Goal: Information Seeking & Learning: Learn about a topic

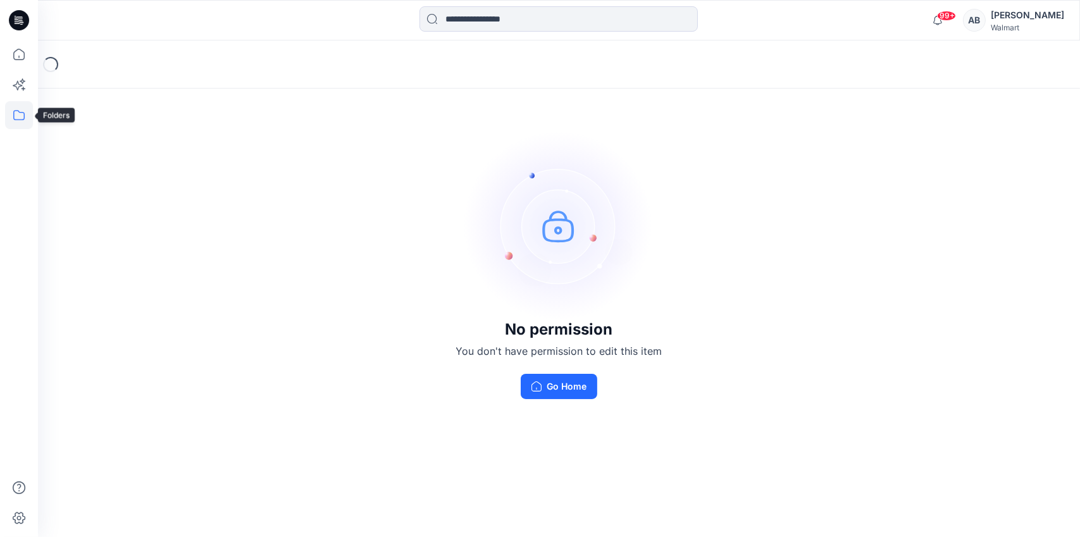
click at [15, 113] on icon at bounding box center [19, 115] width 28 height 28
click at [85, 103] on div at bounding box center [120, 98] width 144 height 25
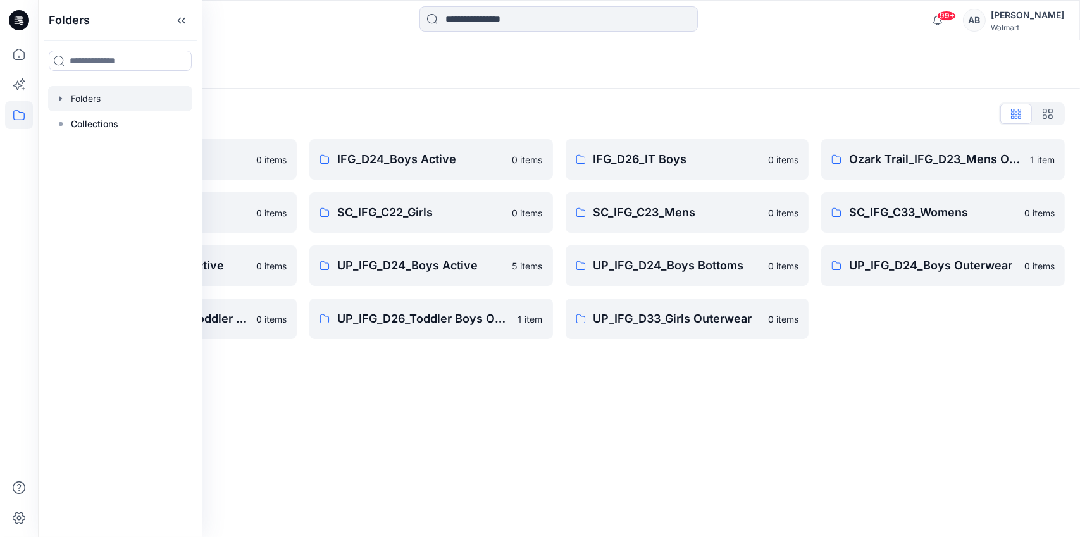
click at [494, 378] on div "Folders Folders List IFG_D23_Mens Active 0 items SC_IFG_C22_Boys 0 items UP_IFG…" at bounding box center [559, 288] width 1042 height 497
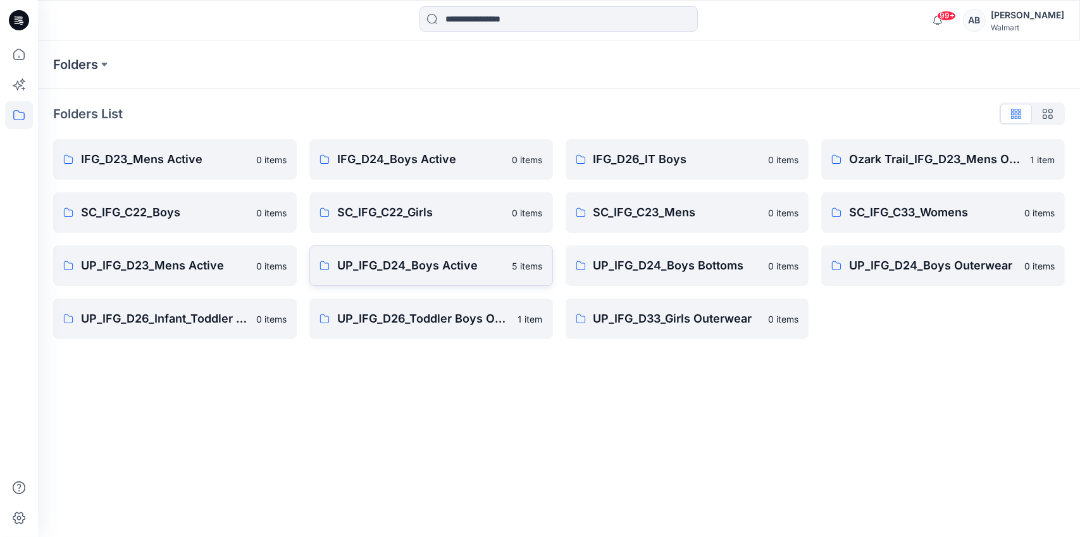
click at [385, 258] on p "UP_IFG_D24_Boys Active" at bounding box center [421, 266] width 168 height 18
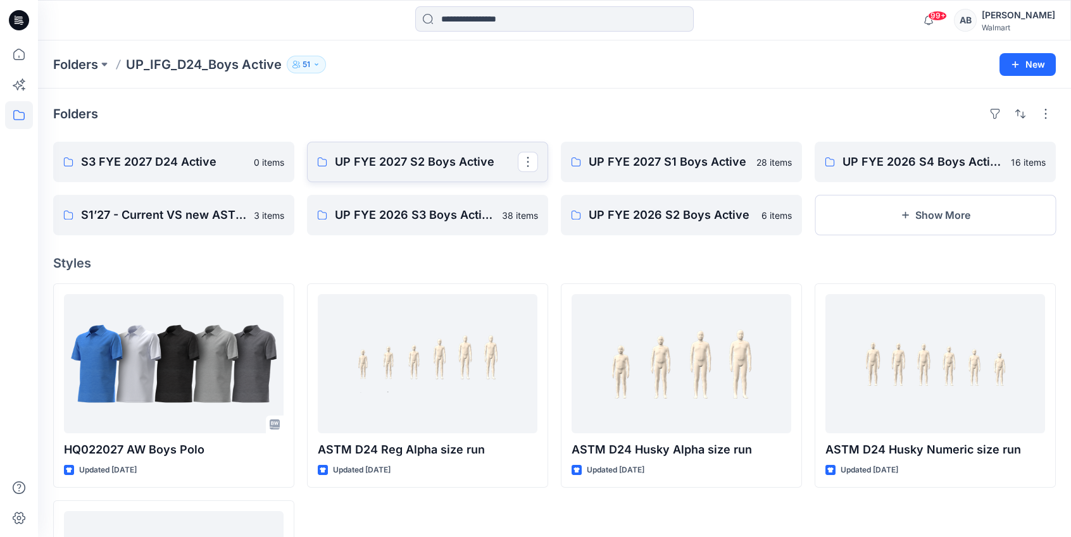
click at [382, 171] on link "UP FYE 2027 S2 Boys Active" at bounding box center [427, 162] width 241 height 40
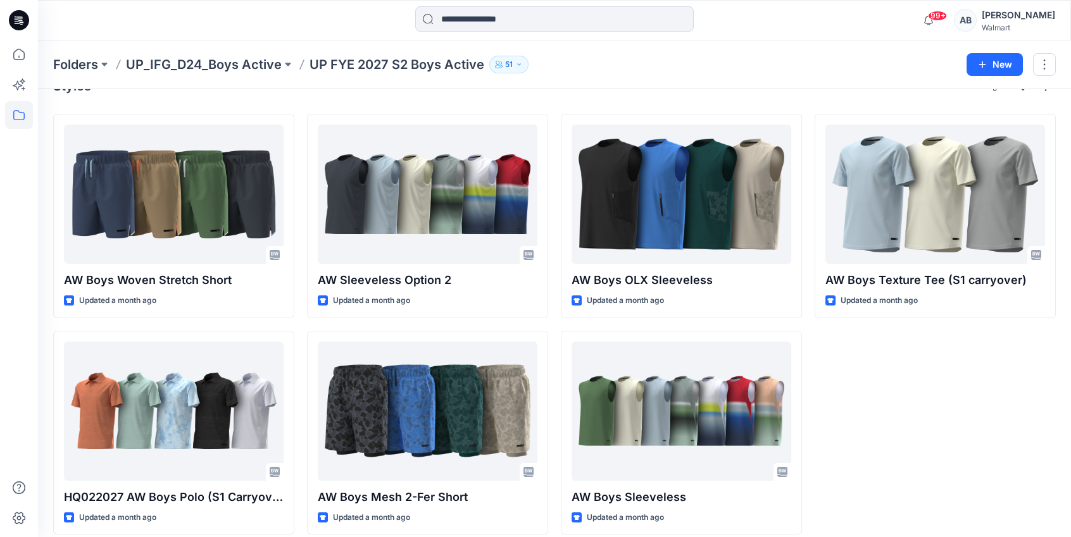
scroll to position [40, 0]
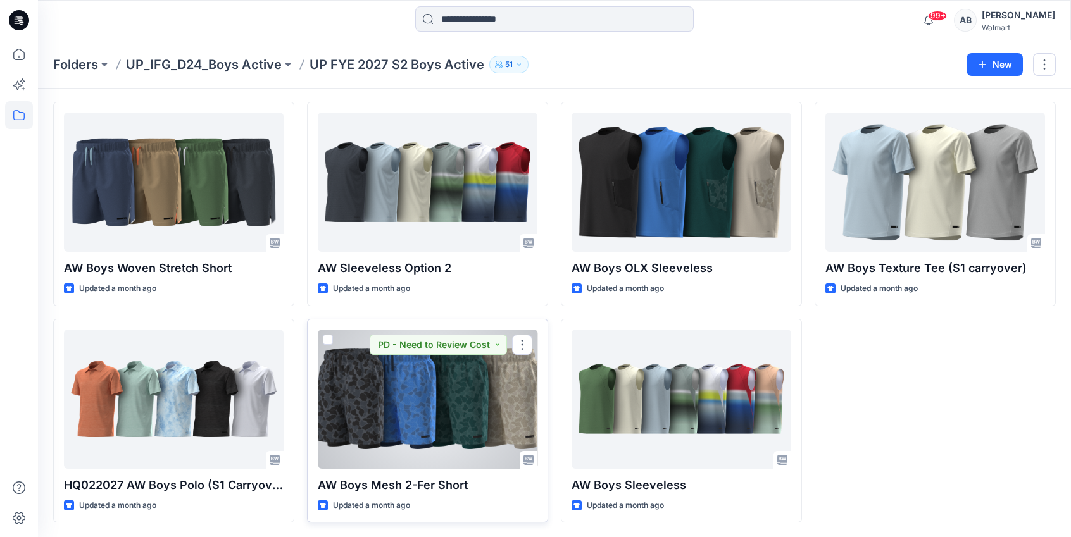
click at [381, 409] on div at bounding box center [428, 399] width 220 height 139
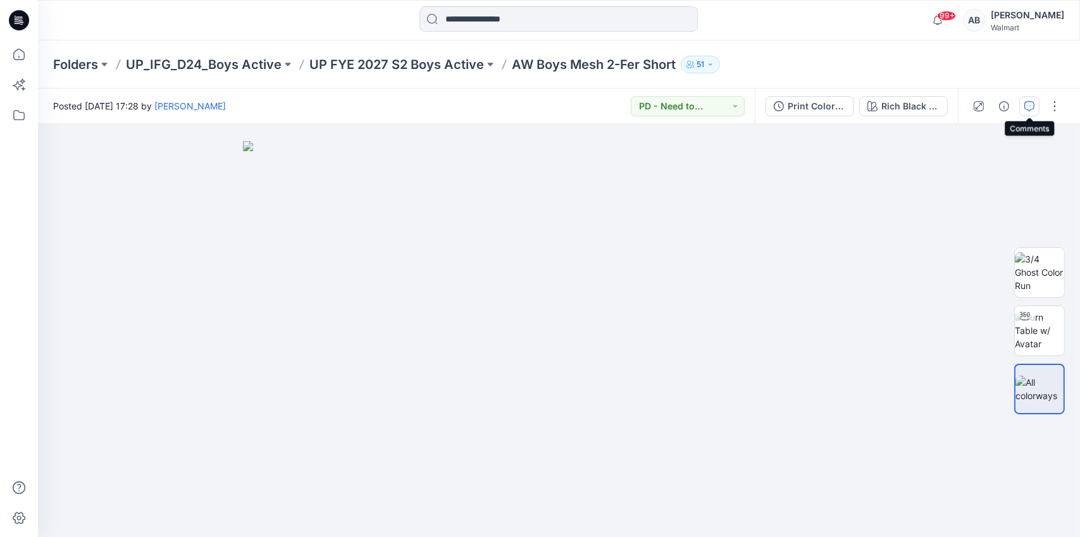
click at [1028, 103] on icon "button" at bounding box center [1029, 106] width 10 height 10
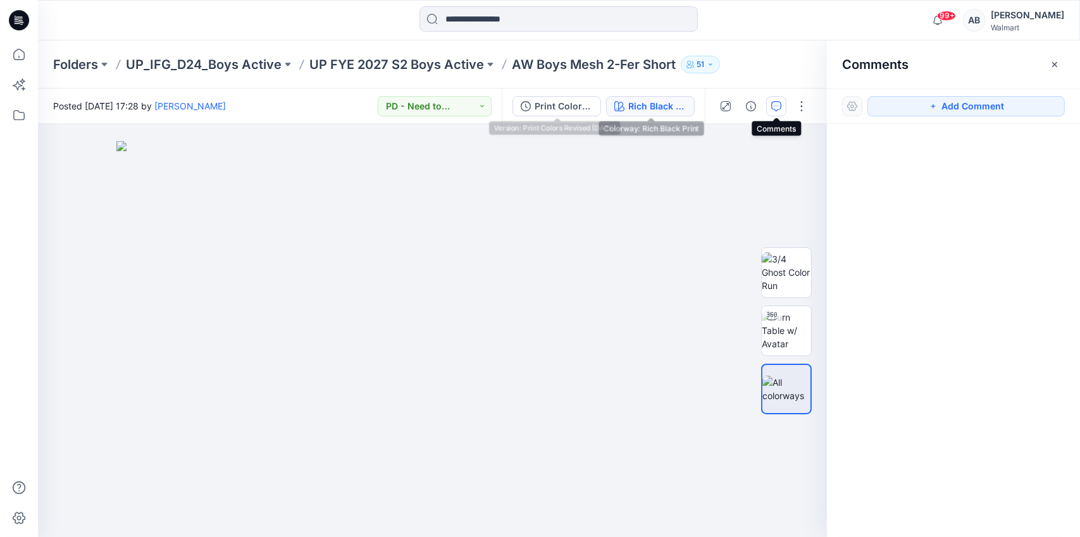
click at [638, 103] on div "Rich Black Print" at bounding box center [657, 106] width 58 height 14
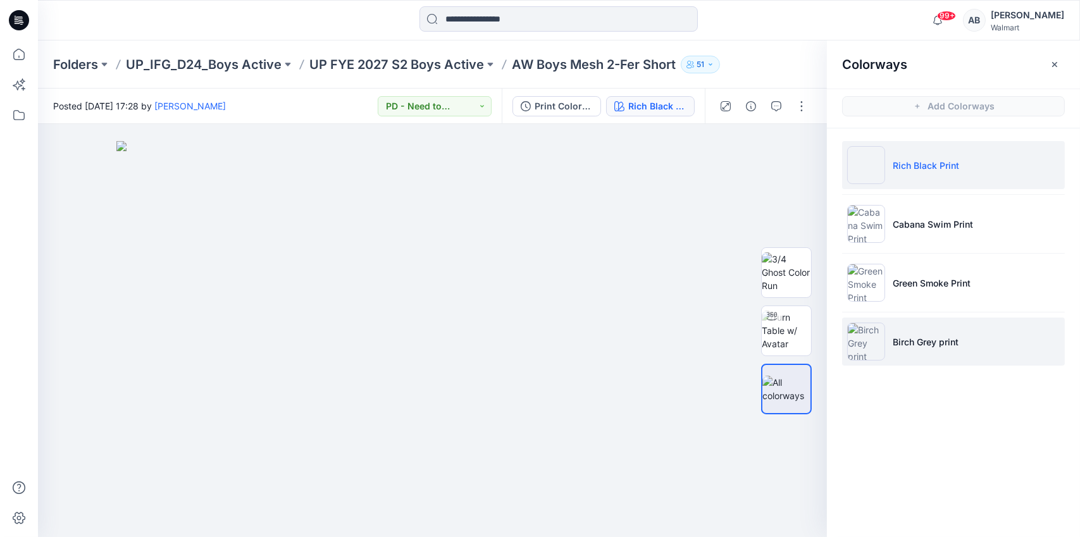
click at [917, 345] on p "Birch Grey print" at bounding box center [926, 341] width 66 height 13
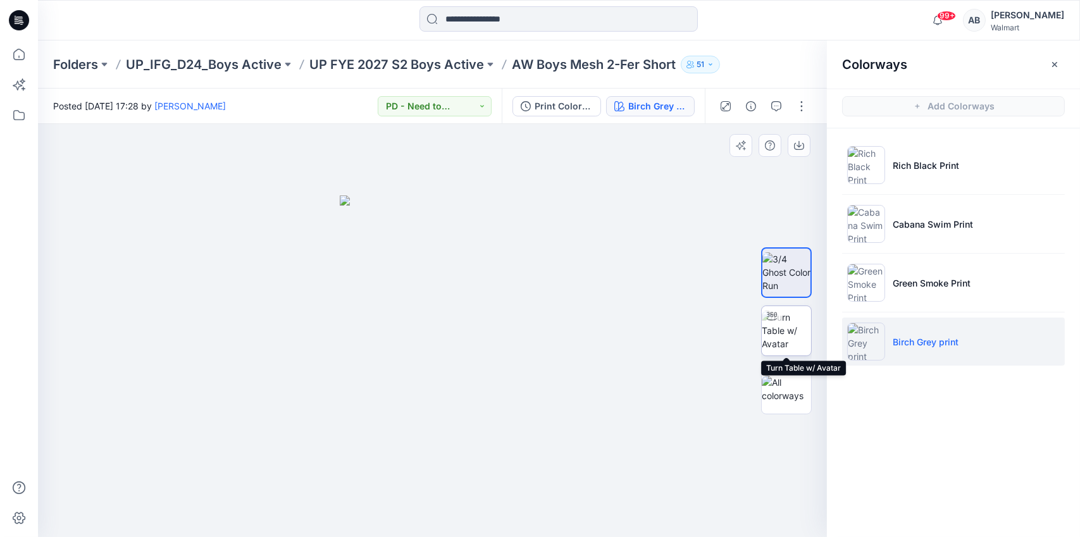
click at [798, 323] on img at bounding box center [786, 331] width 49 height 40
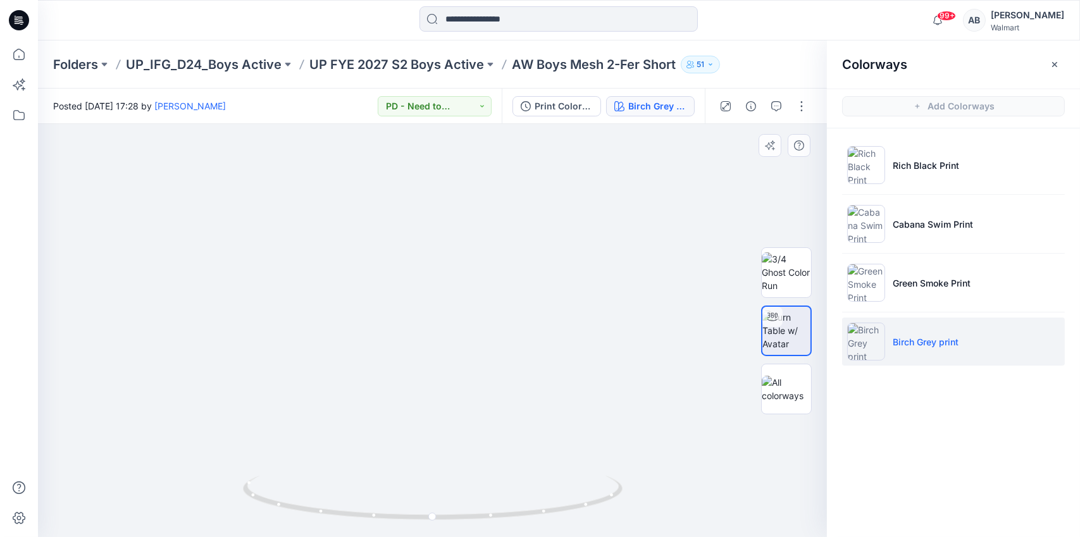
drag, startPoint x: 601, startPoint y: 446, endPoint x: 605, endPoint y: 303, distance: 143.0
click at [605, 303] on img at bounding box center [436, 81] width 1124 height 912
drag, startPoint x: 482, startPoint y: 518, endPoint x: 602, endPoint y: 505, distance: 120.9
click at [602, 505] on icon at bounding box center [434, 499] width 383 height 47
drag, startPoint x: 474, startPoint y: 517, endPoint x: 553, endPoint y: 512, distance: 79.3
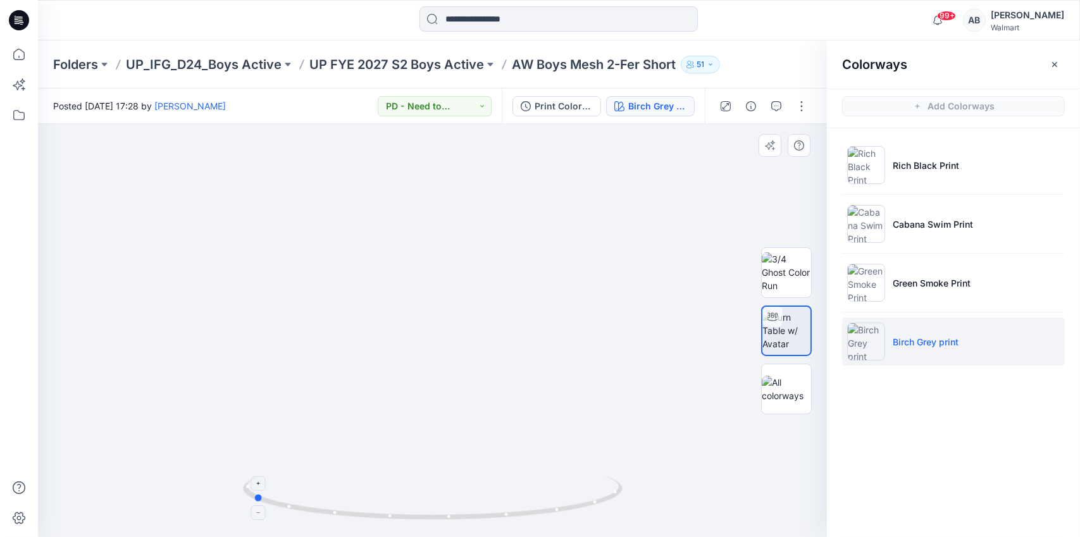
click at [553, 512] on icon at bounding box center [434, 499] width 383 height 47
click at [414, 59] on p "UP FYE 2027 S2 Boys Active" at bounding box center [396, 65] width 175 height 18
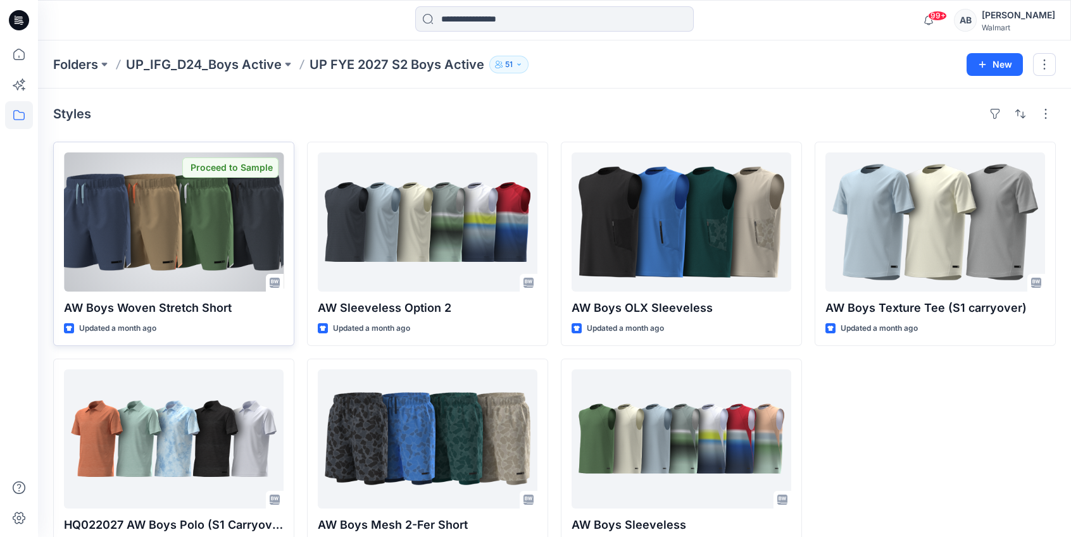
click at [173, 297] on div "AW Boys Woven Stretch Short Updated a month ago Proceed to Sample" at bounding box center [173, 244] width 241 height 204
click at [175, 258] on div at bounding box center [174, 221] width 220 height 139
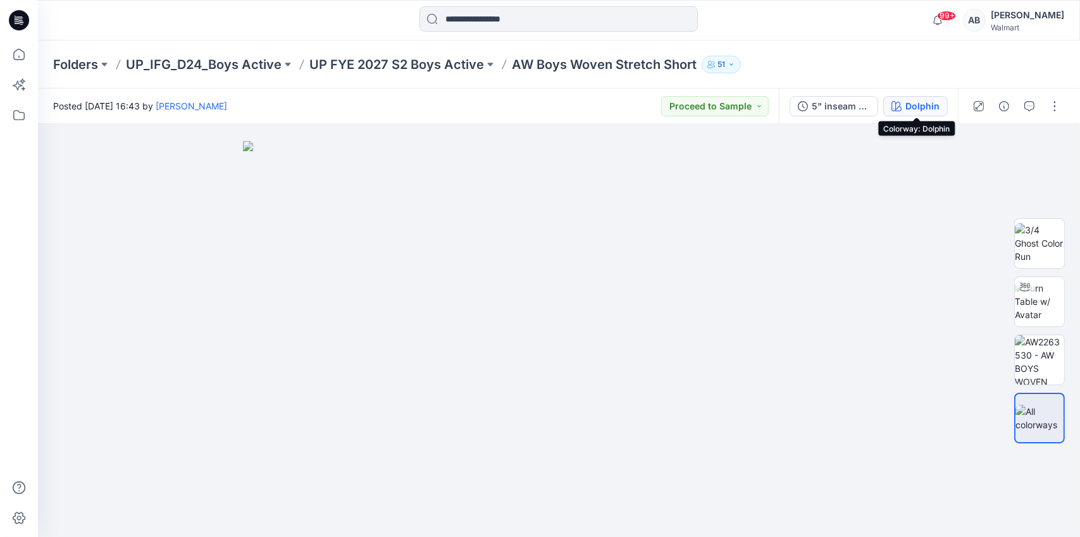
click at [925, 106] on div "Dolphin" at bounding box center [922, 106] width 34 height 14
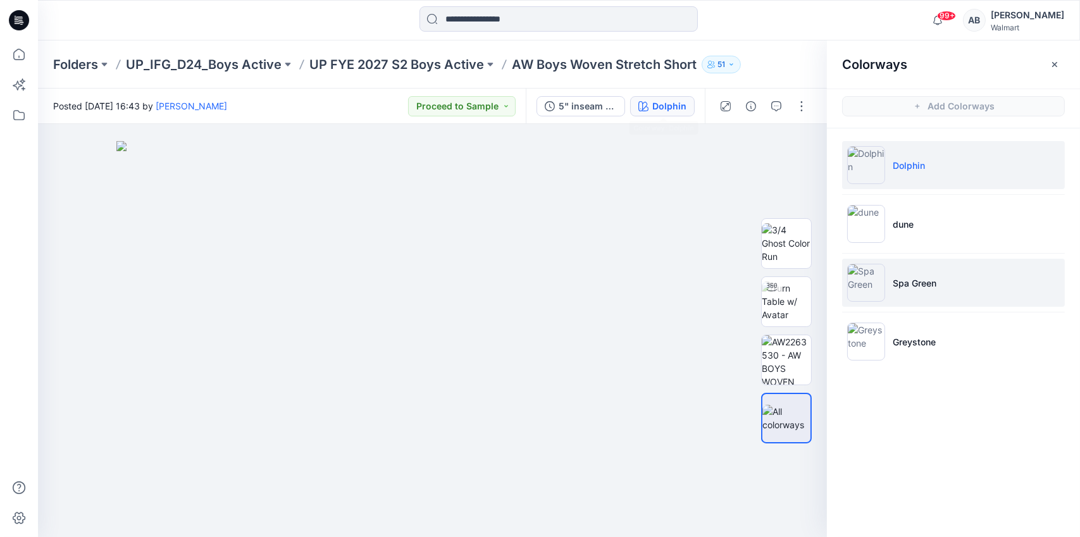
click at [919, 285] on p "Spa Green" at bounding box center [915, 282] width 44 height 13
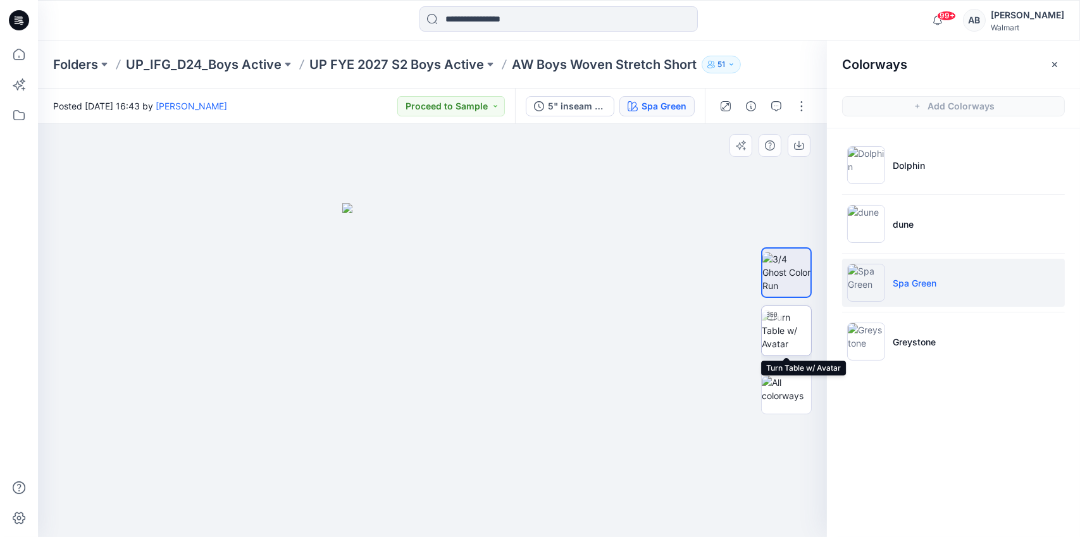
click at [787, 335] on img at bounding box center [786, 331] width 49 height 40
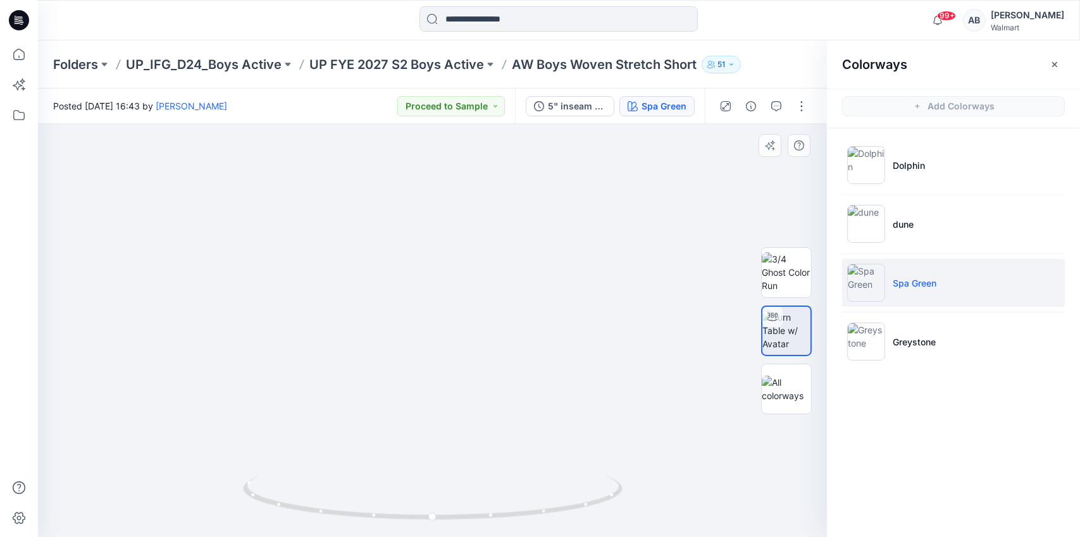
drag, startPoint x: 578, startPoint y: 437, endPoint x: 581, endPoint y: 353, distance: 83.6
click at [581, 353] on img at bounding box center [432, 200] width 769 height 674
drag, startPoint x: 480, startPoint y: 517, endPoint x: 595, endPoint y: 517, distance: 115.8
click at [595, 517] on icon at bounding box center [434, 499] width 383 height 47
click at [510, 519] on icon at bounding box center [434, 499] width 383 height 47
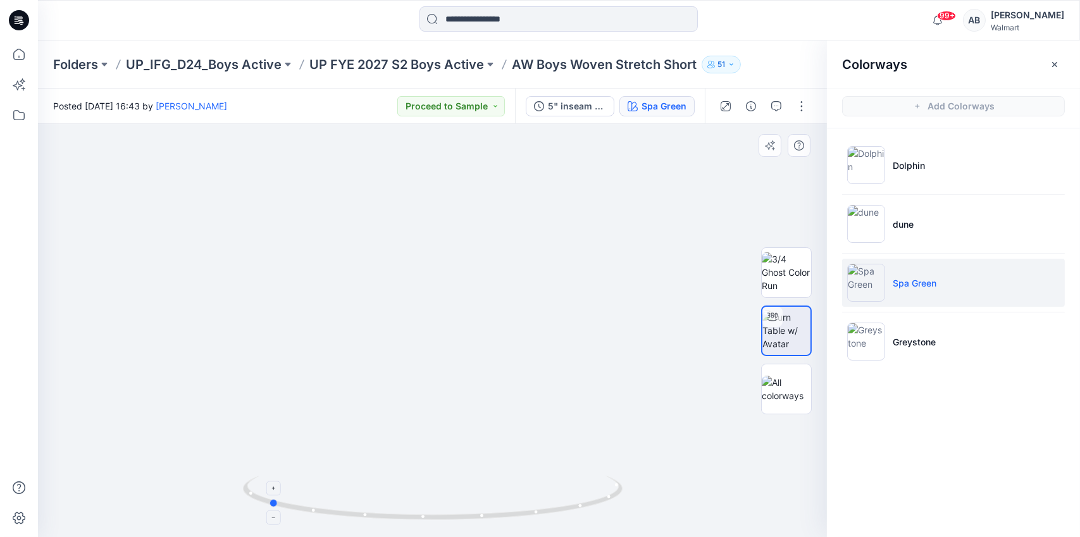
drag, startPoint x: 507, startPoint y: 517, endPoint x: 607, endPoint y: 516, distance: 99.3
click at [607, 516] on icon at bounding box center [434, 499] width 383 height 47
click at [85, 65] on p "Folders" at bounding box center [75, 65] width 45 height 18
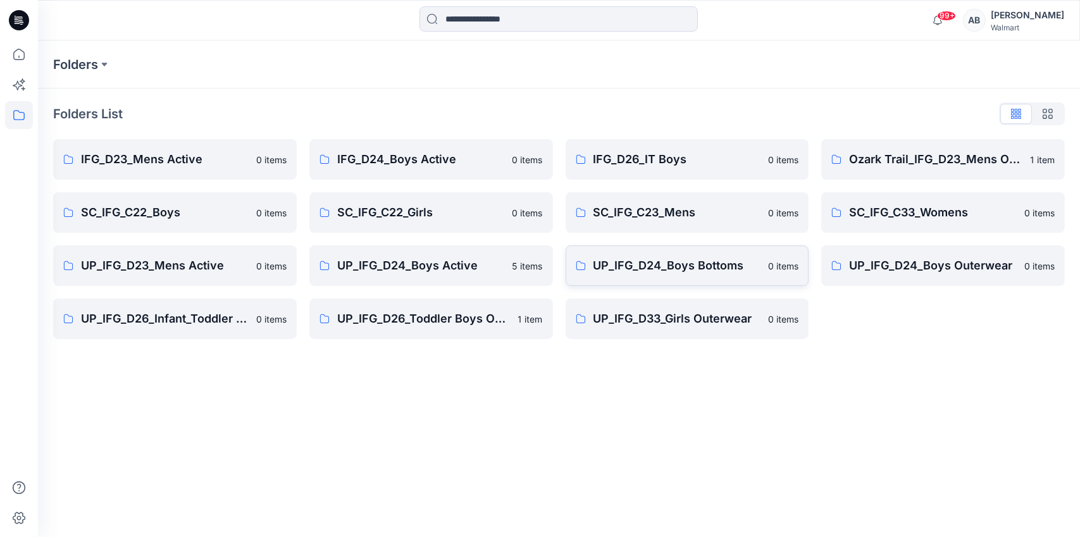
click at [679, 266] on p "UP_IFG_D24_Boys Bottoms" at bounding box center [677, 266] width 168 height 18
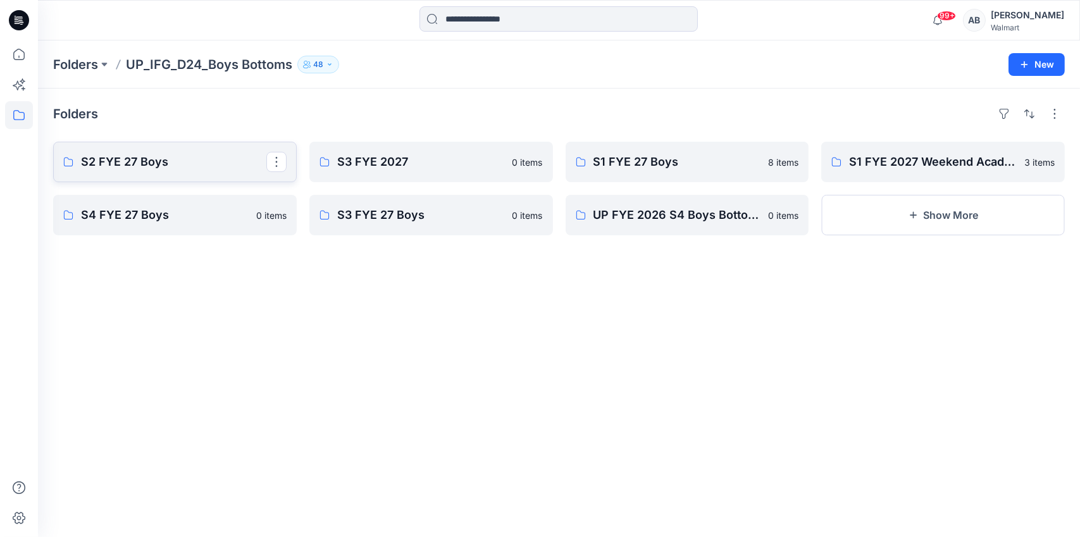
click at [207, 171] on link "S2 FYE 27 Boys" at bounding box center [175, 162] width 244 height 40
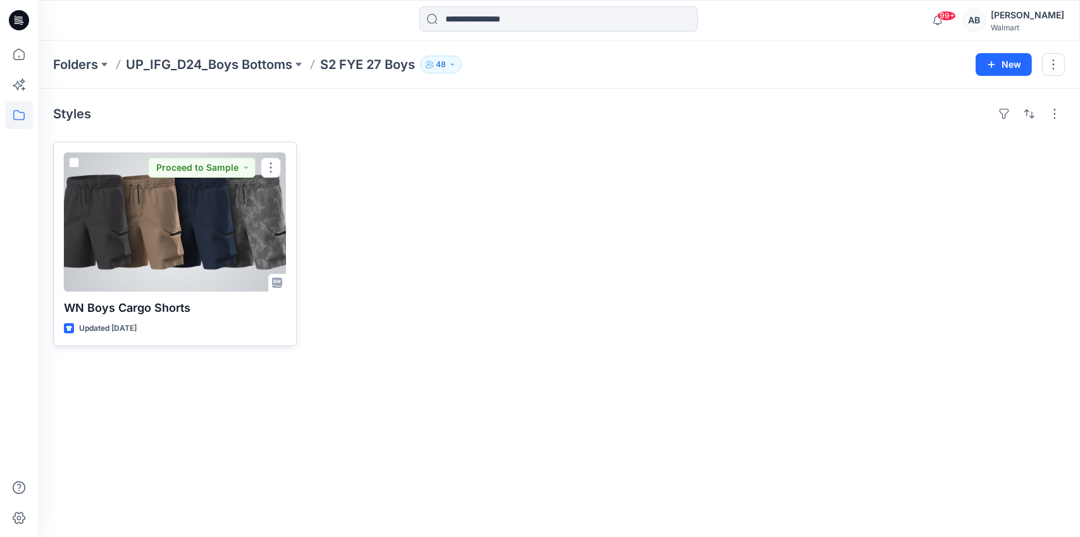
click at [193, 247] on div at bounding box center [175, 221] width 222 height 139
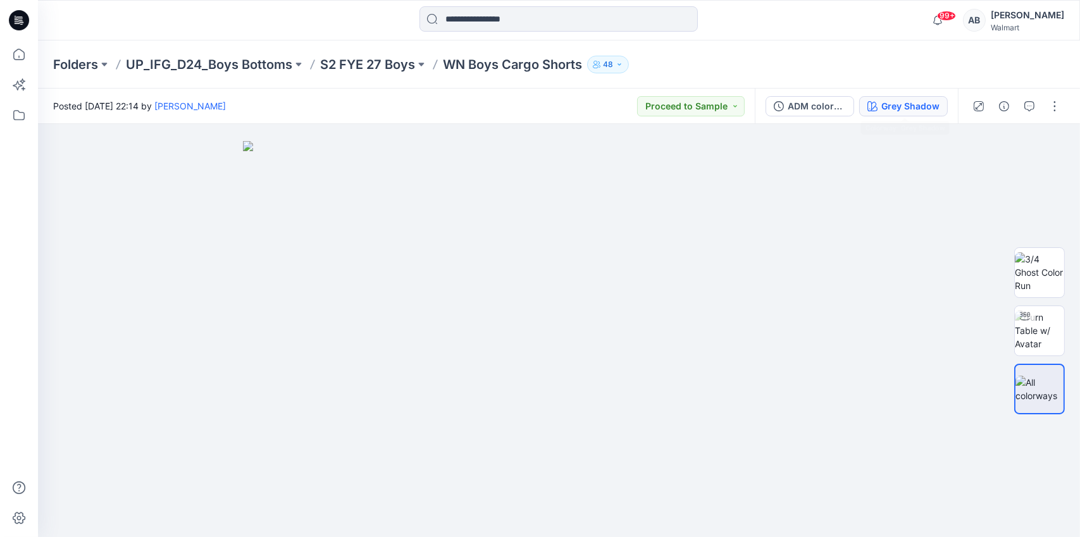
click at [907, 111] on div "Grey Shadow" at bounding box center [910, 106] width 58 height 14
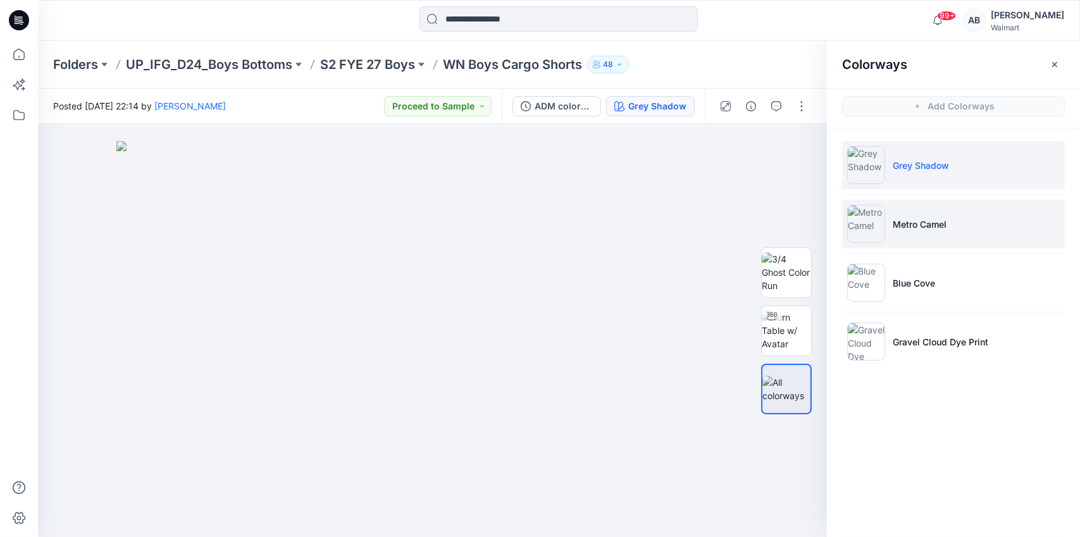
click at [914, 233] on li "Metro Camel" at bounding box center [953, 224] width 223 height 48
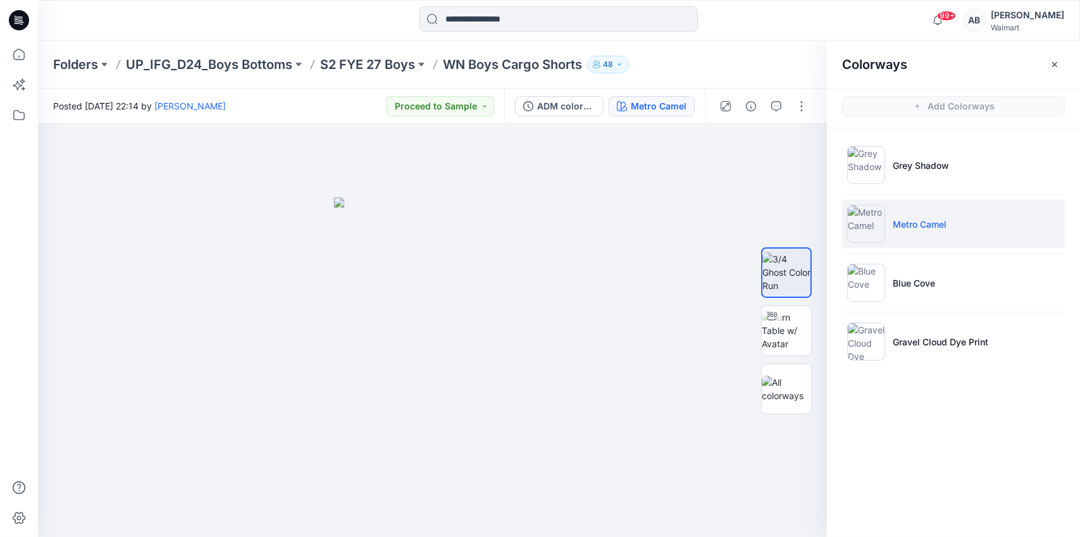
click at [915, 231] on li "Metro Camel" at bounding box center [953, 224] width 223 height 48
drag, startPoint x: 800, startPoint y: 328, endPoint x: 857, endPoint y: 370, distance: 69.7
click at [800, 328] on img at bounding box center [786, 331] width 49 height 40
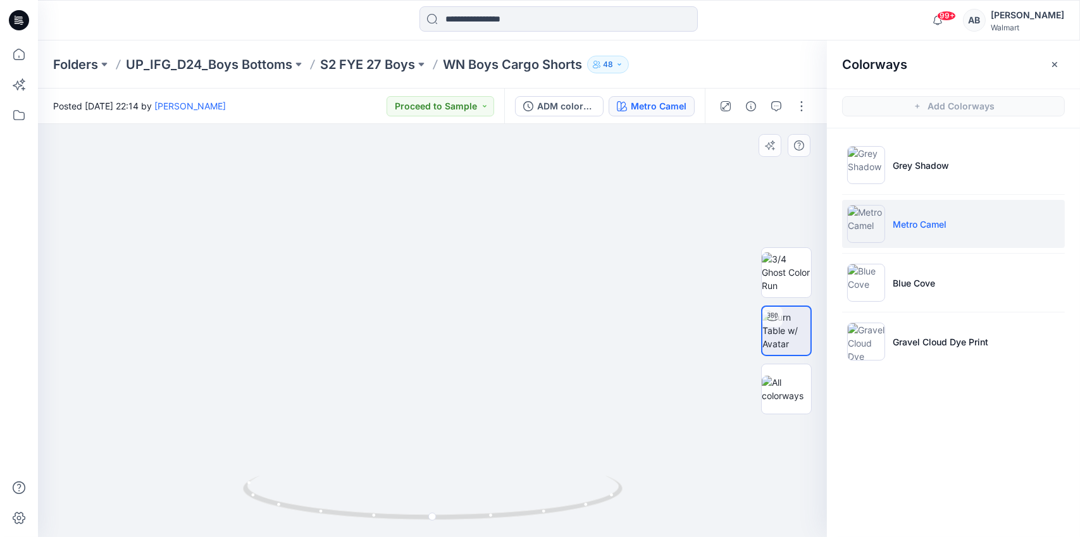
drag, startPoint x: 472, startPoint y: 447, endPoint x: 472, endPoint y: 370, distance: 77.8
click at [472, 370] on img at bounding box center [432, 247] width 591 height 580
drag, startPoint x: 496, startPoint y: 514, endPoint x: 614, endPoint y: 502, distance: 119.0
click at [614, 502] on icon at bounding box center [434, 499] width 383 height 47
drag, startPoint x: 519, startPoint y: 517, endPoint x: 614, endPoint y: 513, distance: 95.6
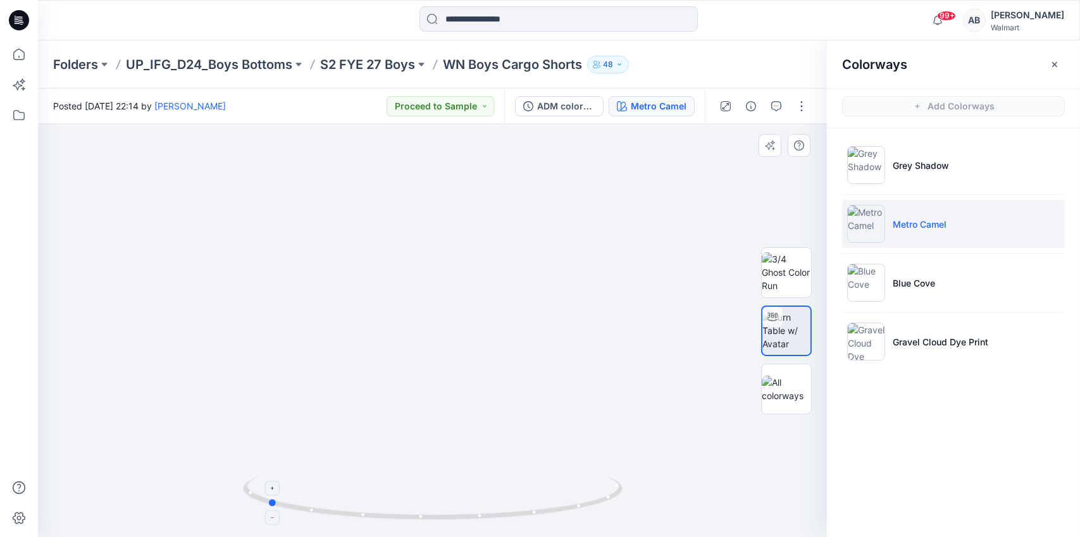
click at [614, 513] on icon at bounding box center [434, 499] width 383 height 47
click at [95, 64] on p "Folders" at bounding box center [75, 65] width 45 height 18
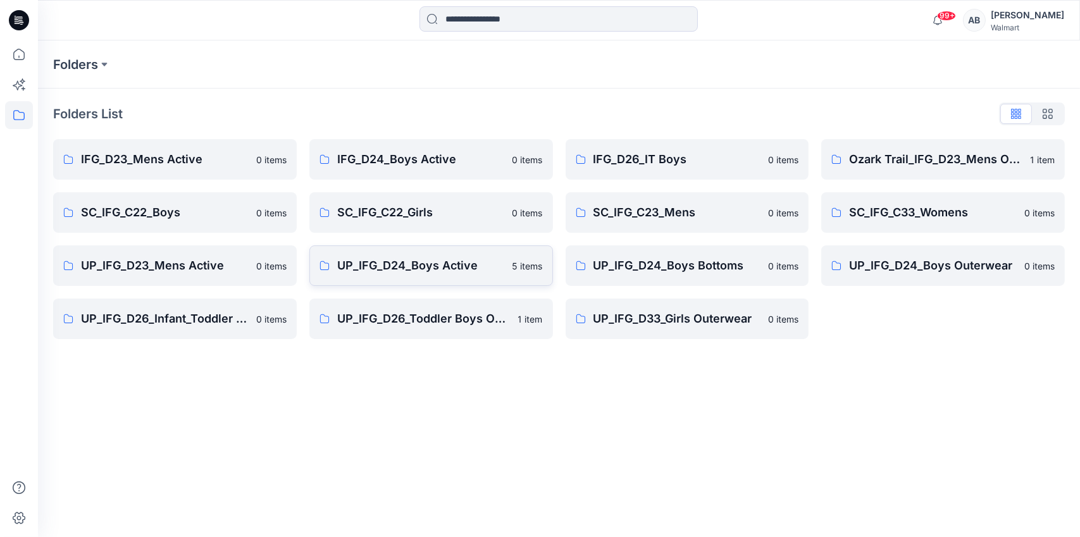
click at [401, 266] on p "UP_IFG_D24_Boys Active" at bounding box center [421, 266] width 168 height 18
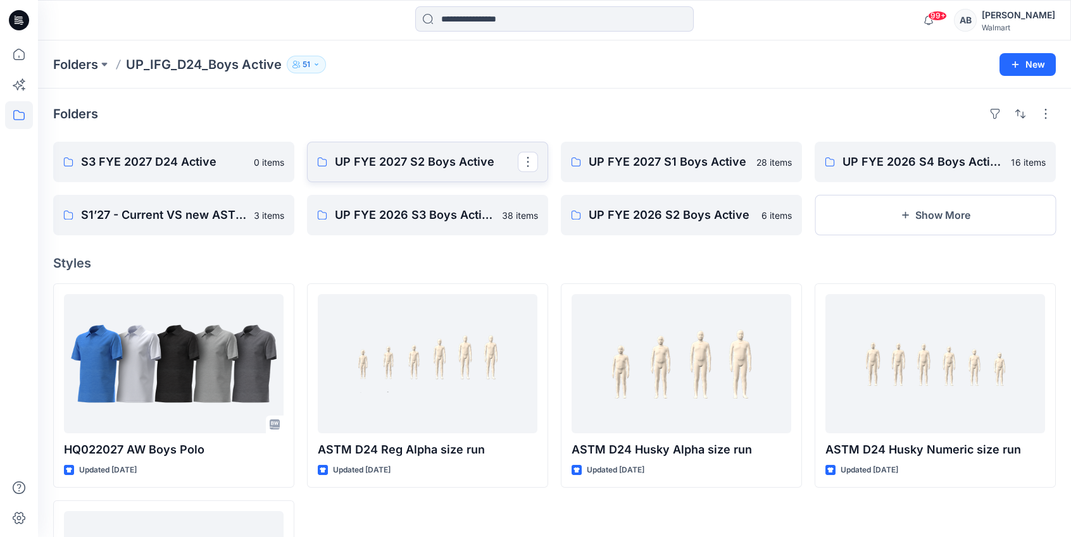
click at [459, 168] on p "UP FYE 2027 S2 Boys Active" at bounding box center [426, 162] width 183 height 18
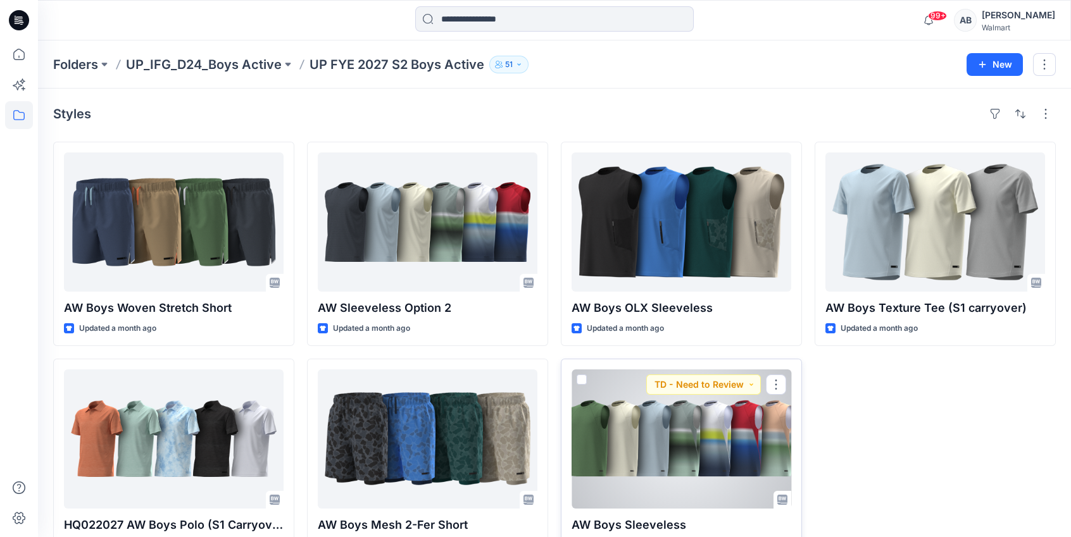
click at [685, 450] on div at bounding box center [681, 439] width 220 height 139
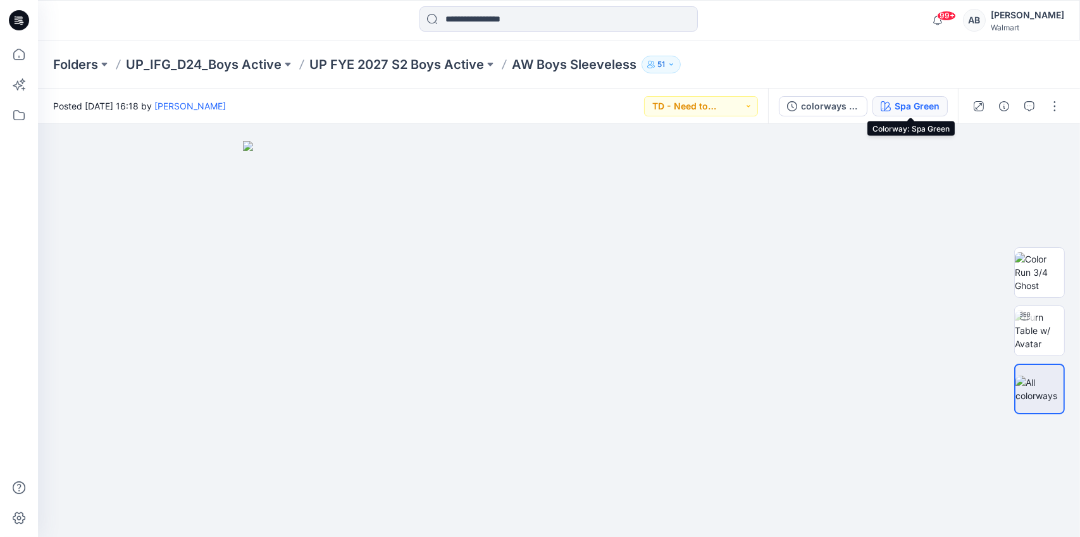
click at [926, 108] on div "Spa Green" at bounding box center [917, 106] width 45 height 14
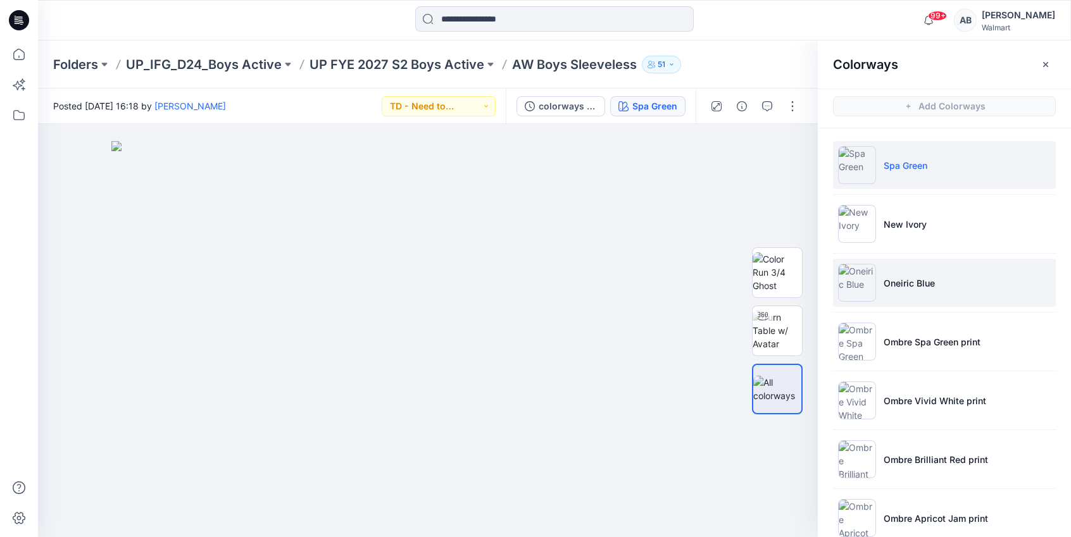
click at [912, 276] on p "Oneiric Blue" at bounding box center [908, 282] width 51 height 13
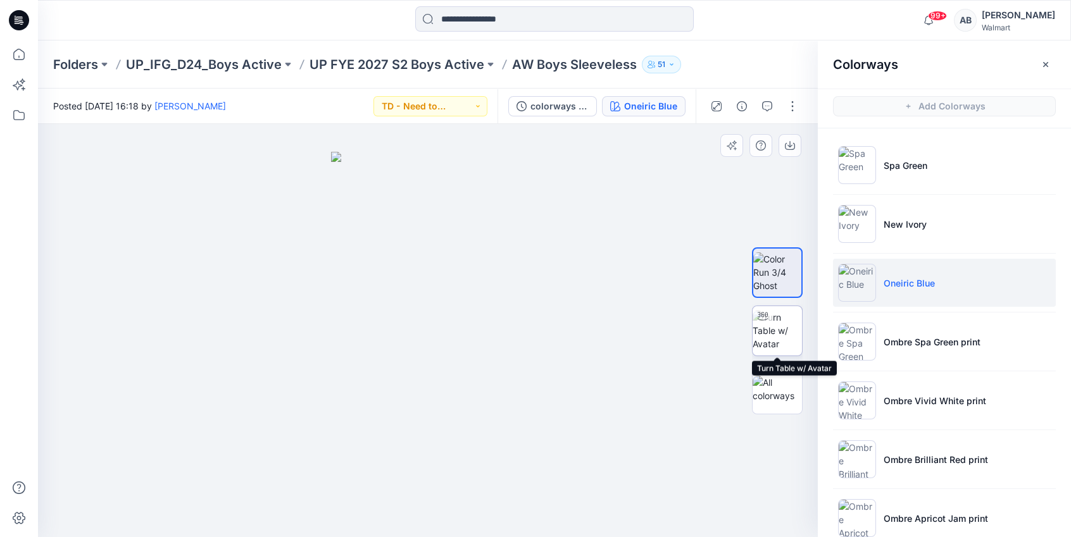
click at [786, 336] on img at bounding box center [776, 331] width 49 height 40
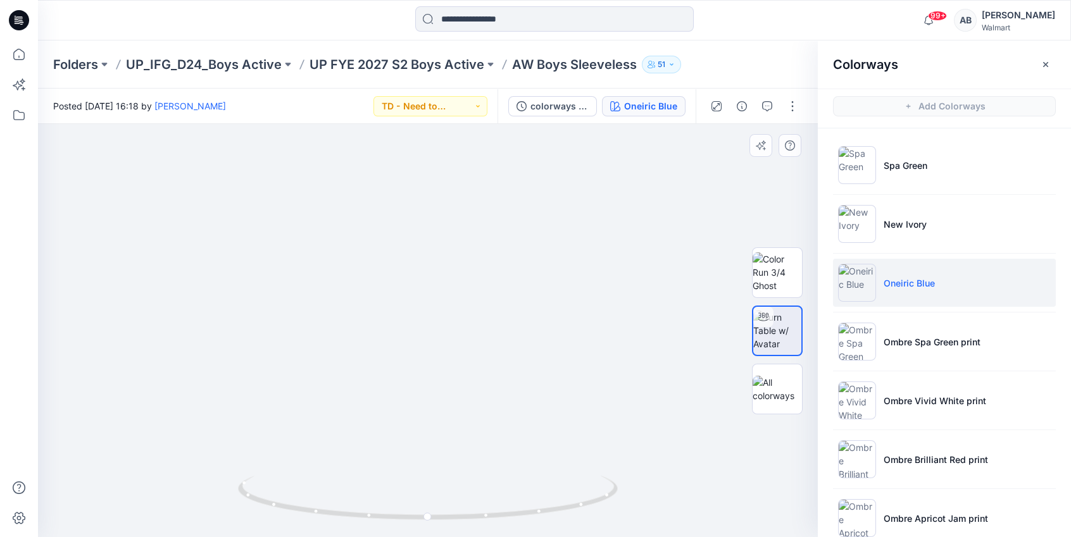
drag, startPoint x: 576, startPoint y: 244, endPoint x: 577, endPoint y: 273, distance: 29.7
click at [577, 273] on img at bounding box center [427, 256] width 769 height 561
drag, startPoint x: 471, startPoint y: 517, endPoint x: 601, endPoint y: 508, distance: 130.6
click at [601, 508] on icon at bounding box center [429, 499] width 383 height 47
drag, startPoint x: 331, startPoint y: 515, endPoint x: 425, endPoint y: 517, distance: 94.3
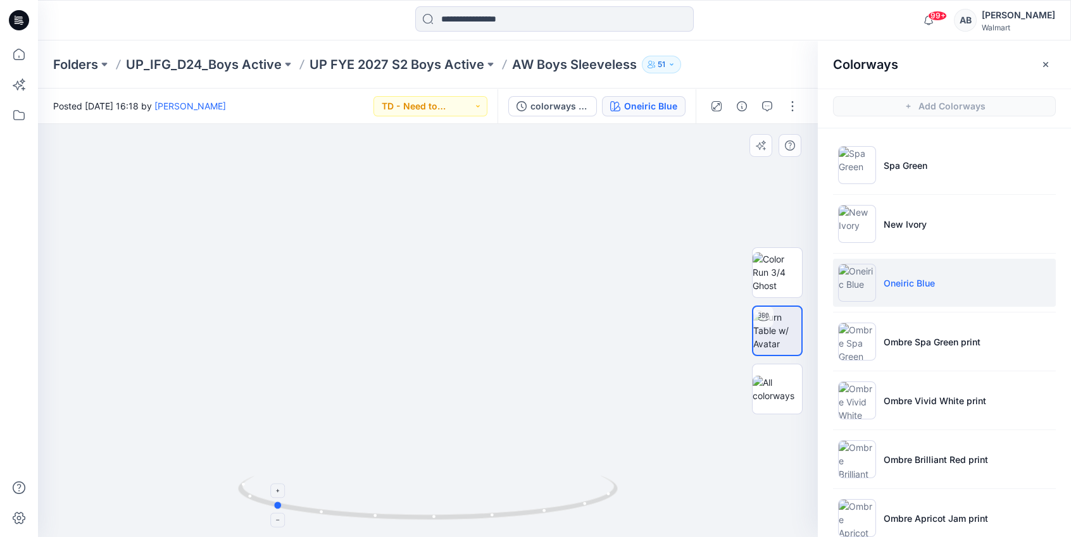
click at [425, 517] on icon at bounding box center [429, 499] width 383 height 47
click at [430, 63] on p "UP FYE 2027 S2 Boys Active" at bounding box center [396, 65] width 175 height 18
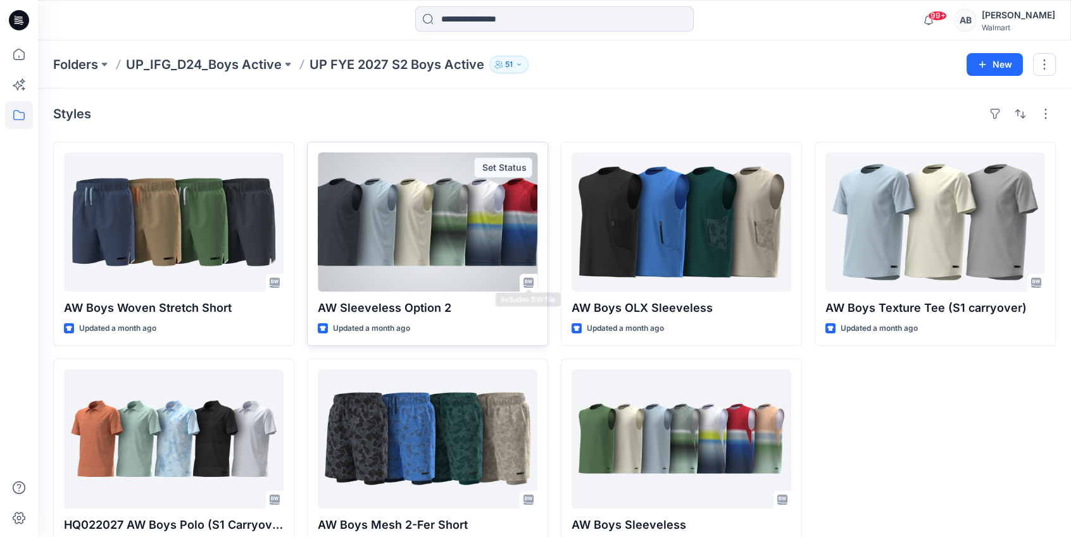
click at [494, 236] on div at bounding box center [428, 221] width 220 height 139
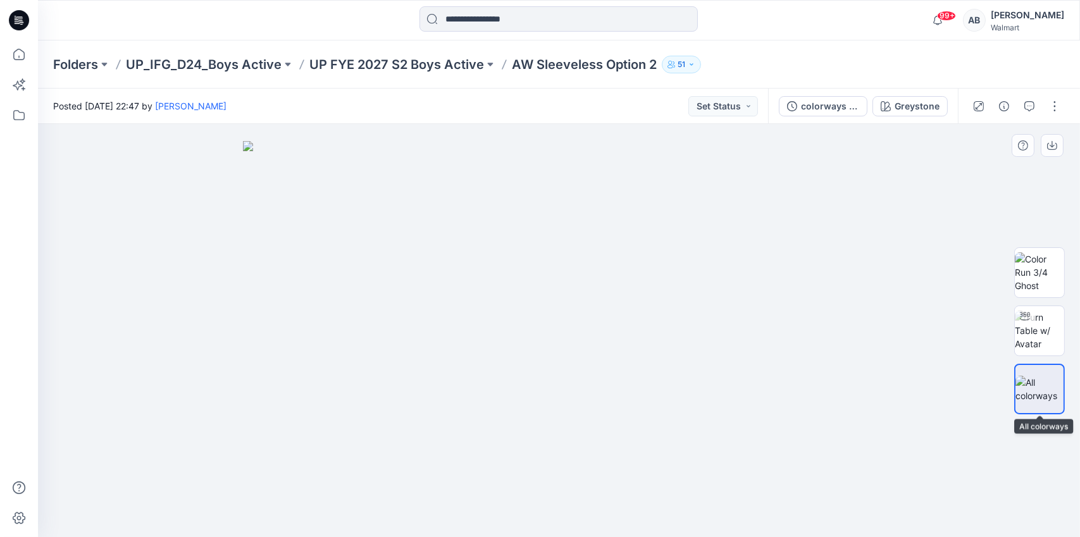
click at [1045, 397] on img at bounding box center [1040, 389] width 48 height 27
click at [898, 105] on div "Greystone" at bounding box center [917, 106] width 45 height 14
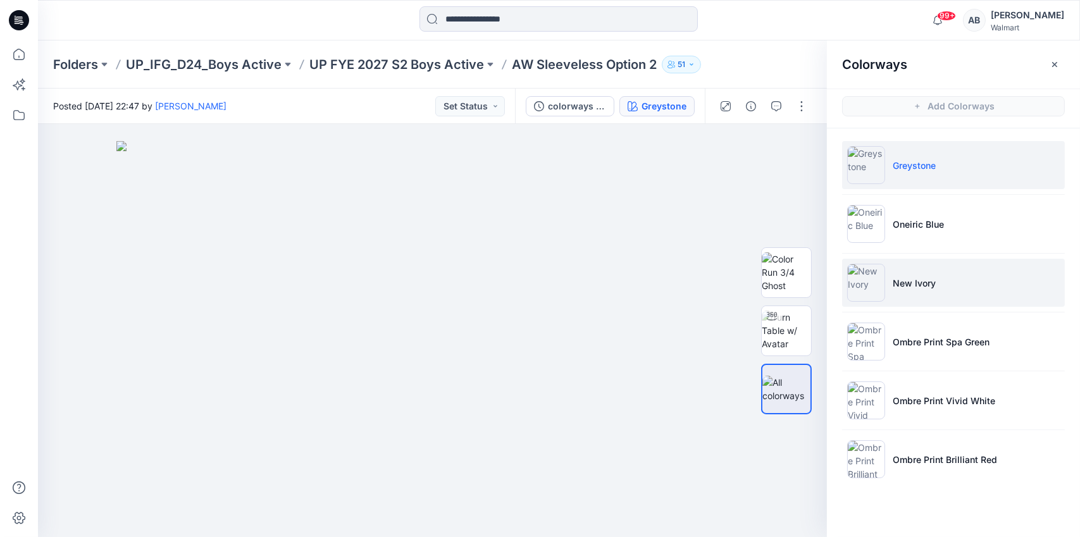
click at [869, 289] on img at bounding box center [866, 283] width 38 height 38
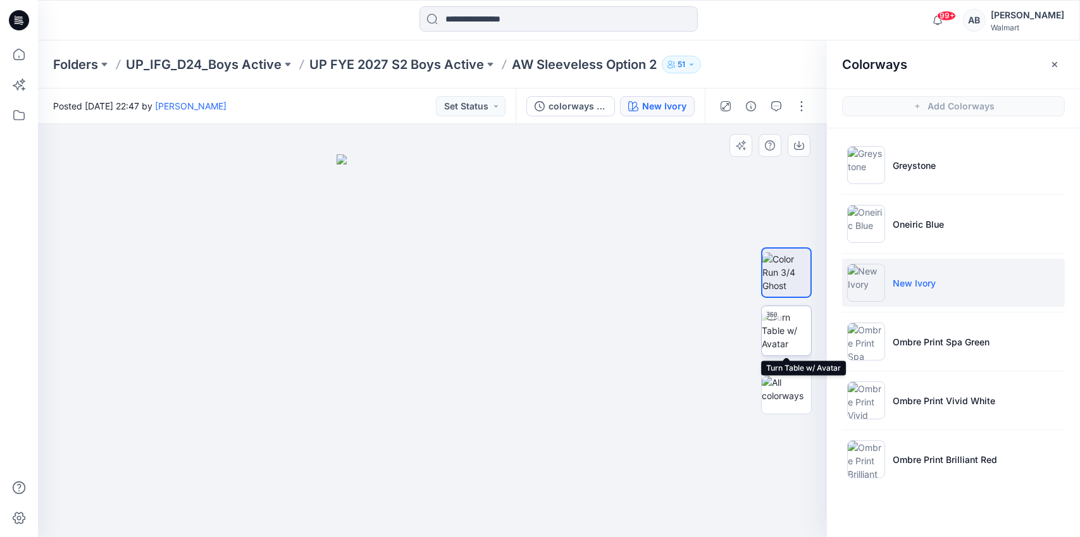
click at [781, 336] on img at bounding box center [786, 331] width 49 height 40
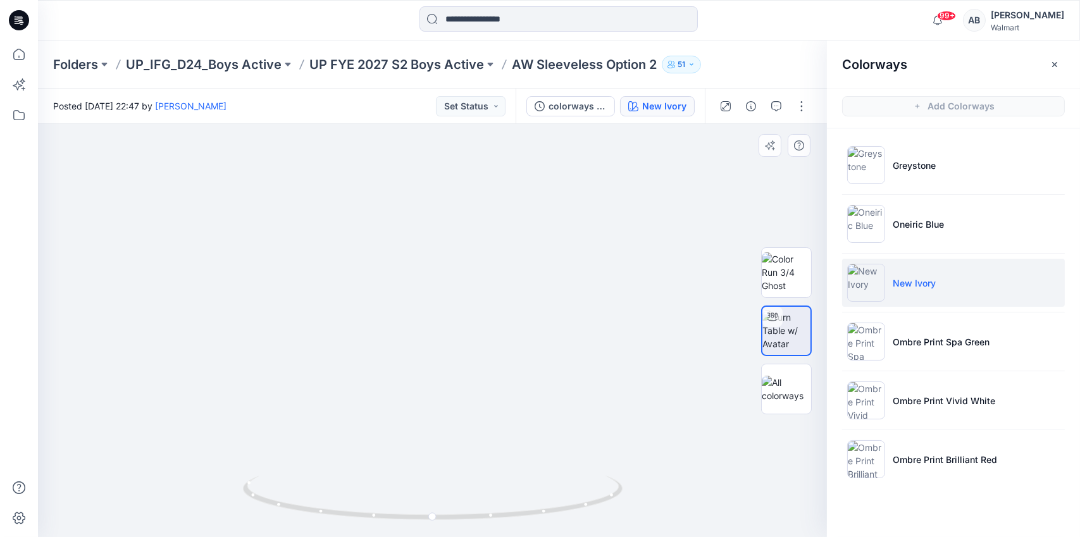
drag, startPoint x: 607, startPoint y: 270, endPoint x: 607, endPoint y: 290, distance: 19.6
drag, startPoint x: 521, startPoint y: 517, endPoint x: 657, endPoint y: 508, distance: 137.0
click at [657, 508] on div at bounding box center [432, 330] width 789 height 413
drag, startPoint x: 476, startPoint y: 516, endPoint x: 571, endPoint y: 522, distance: 94.5
click at [571, 522] on icon at bounding box center [434, 499] width 383 height 47
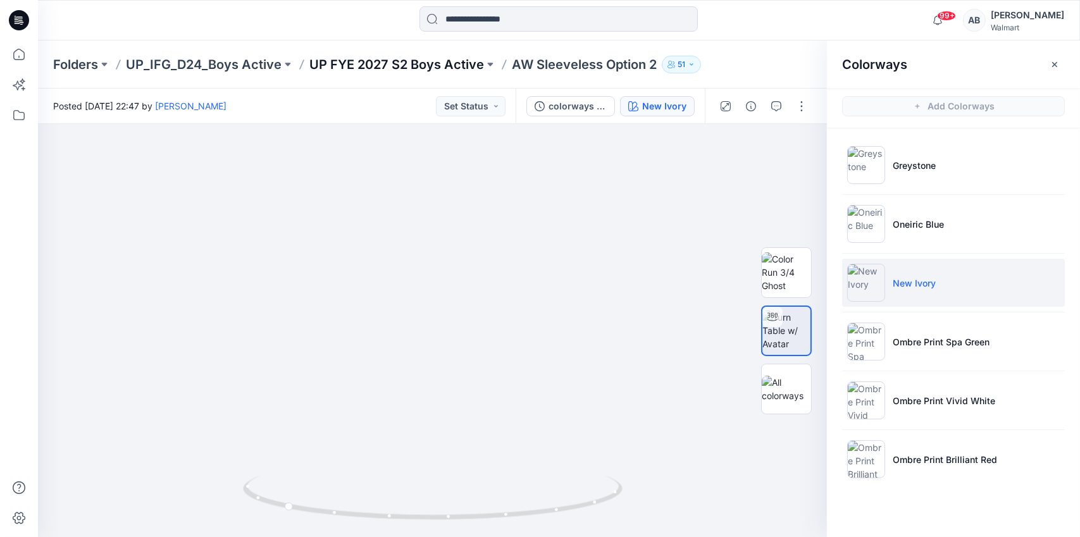
click at [408, 71] on p "UP FYE 2027 S2 Boys Active" at bounding box center [396, 65] width 175 height 18
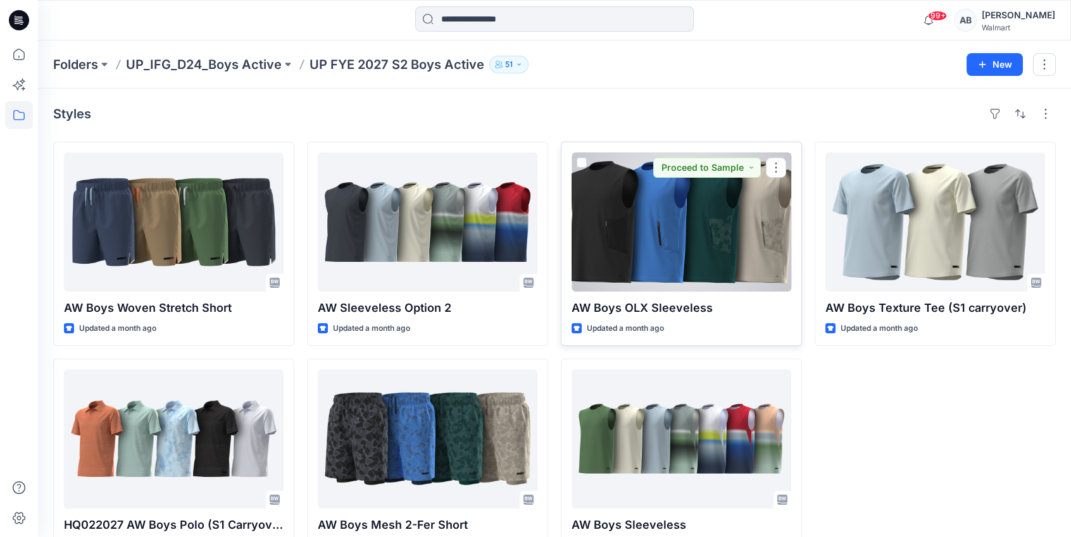
click at [688, 204] on div at bounding box center [681, 221] width 220 height 139
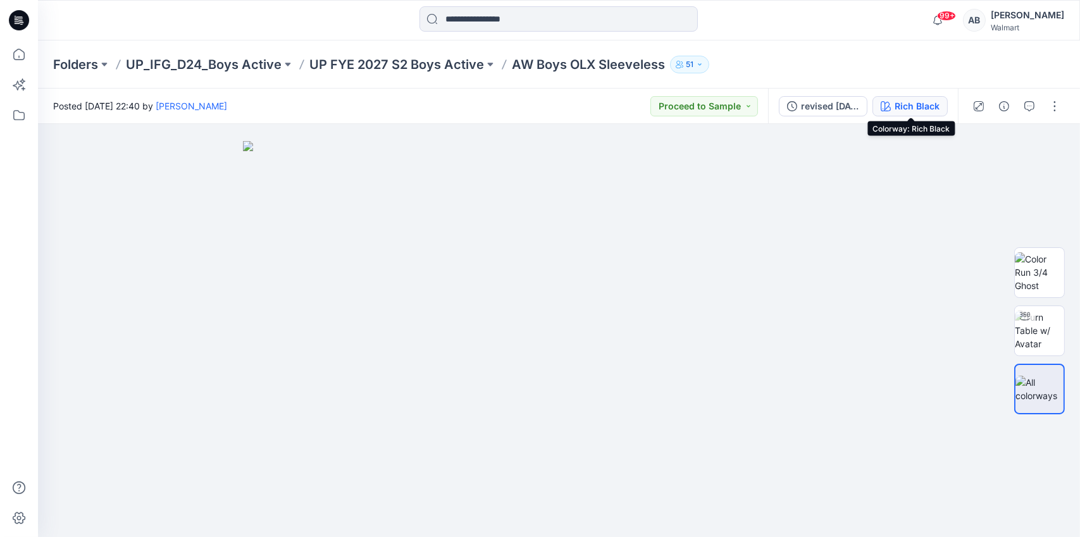
click at [910, 106] on div "Rich Black" at bounding box center [917, 106] width 45 height 14
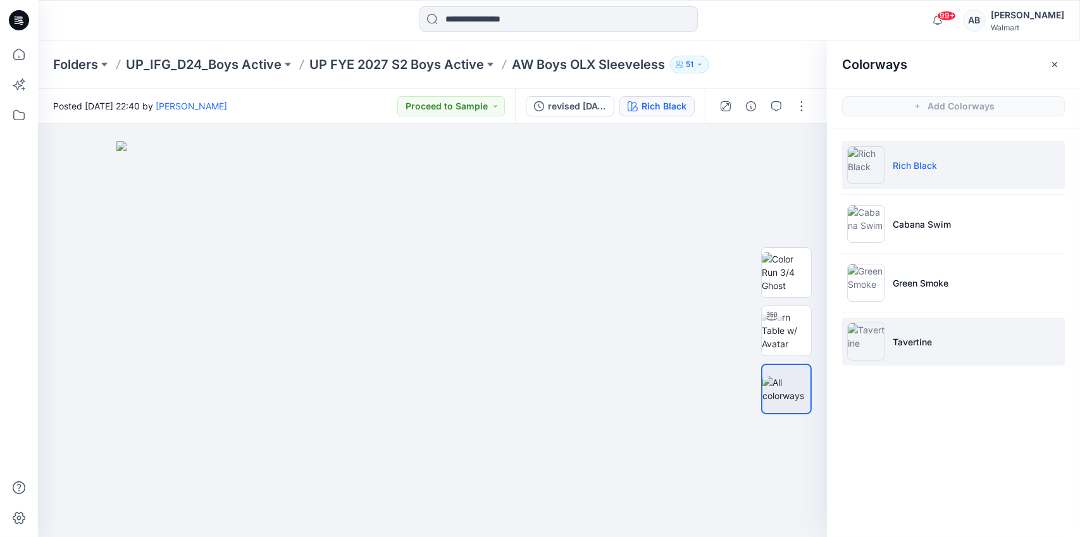
click at [927, 347] on p "Tavertine" at bounding box center [912, 341] width 39 height 13
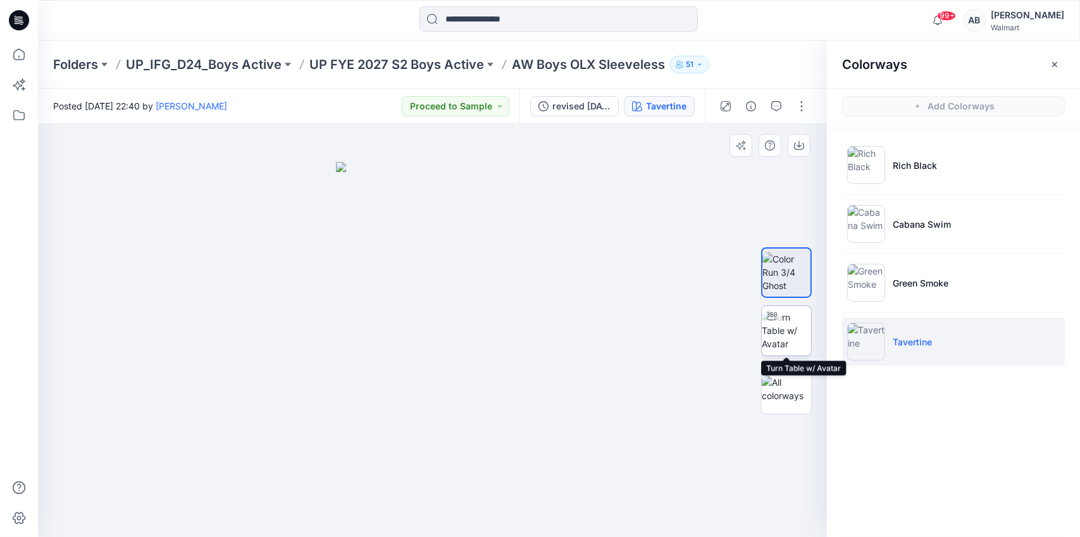
click at [799, 322] on img at bounding box center [786, 331] width 49 height 40
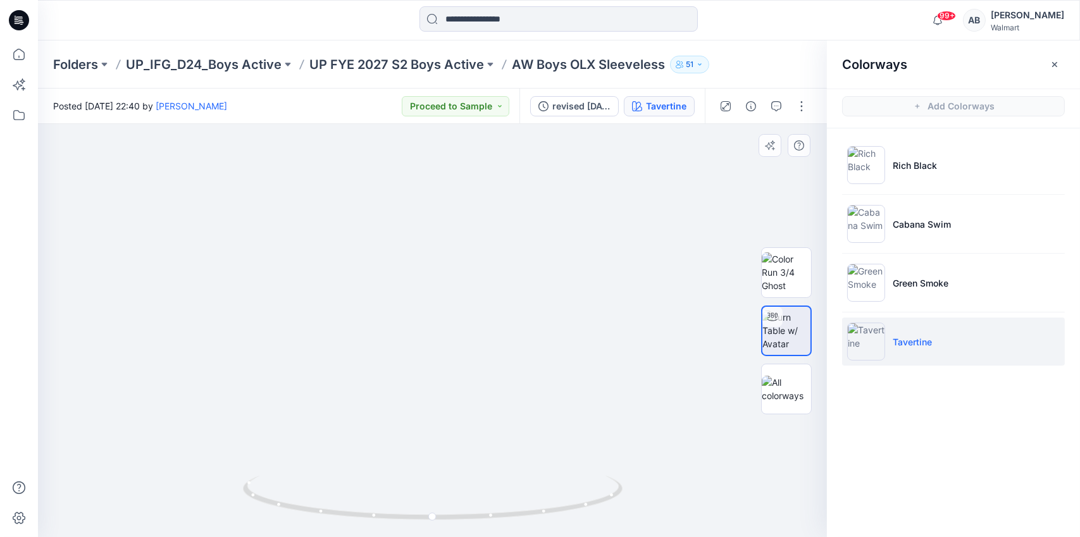
drag, startPoint x: 602, startPoint y: 209, endPoint x: 604, endPoint y: 245, distance: 36.7
drag, startPoint x: 540, startPoint y: 511, endPoint x: 467, endPoint y: 516, distance: 73.5
click at [467, 516] on icon at bounding box center [434, 499] width 383 height 47
drag, startPoint x: 518, startPoint y: 512, endPoint x: 441, endPoint y: 515, distance: 77.3
click at [441, 515] on icon at bounding box center [434, 499] width 383 height 47
